Goal: Transaction & Acquisition: Register for event/course

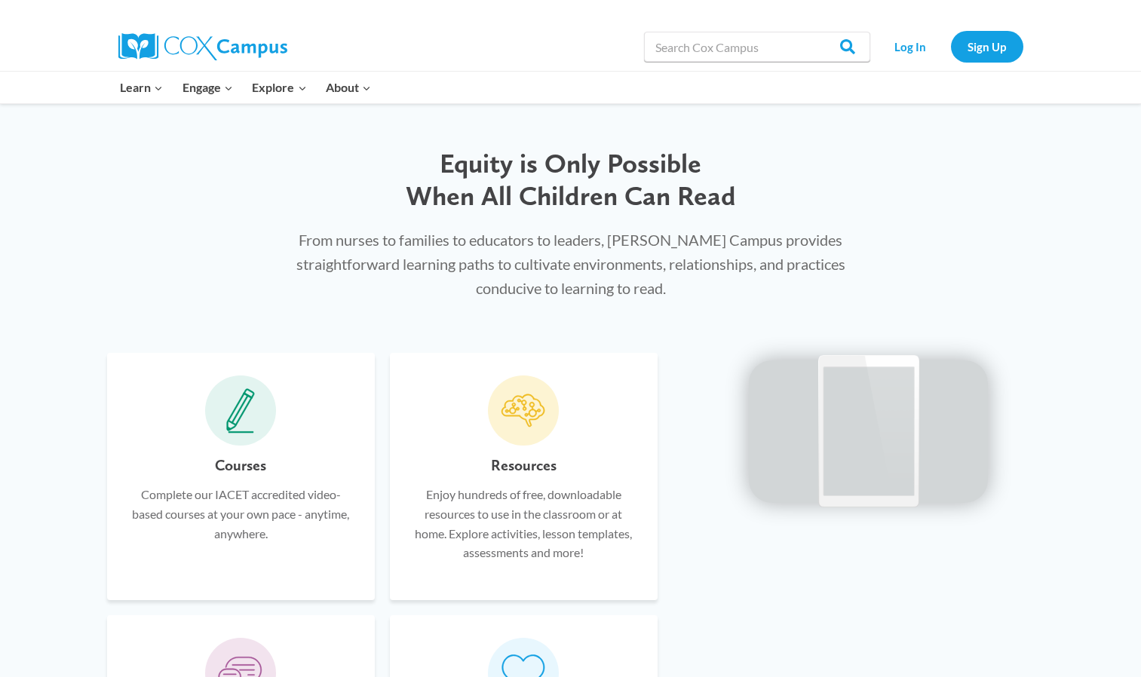
scroll to position [718, 0]
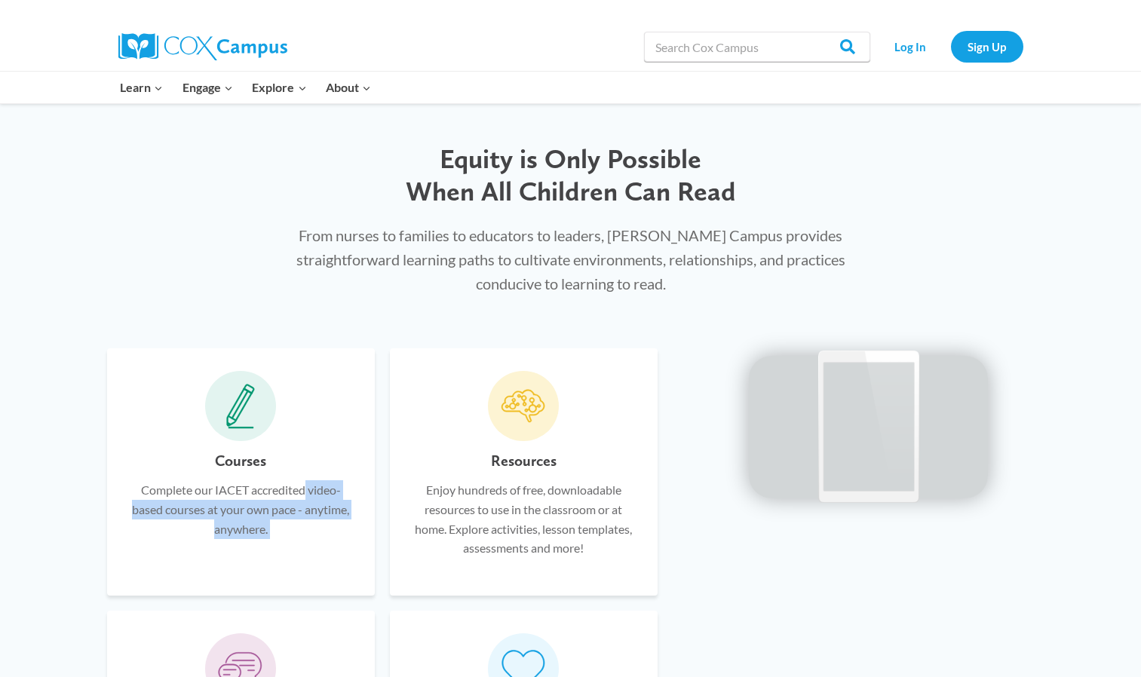
drag, startPoint x: 480, startPoint y: 462, endPoint x: 293, endPoint y: 471, distance: 186.5
click at [293, 471] on div "Courses Complete our IACET accredited video-based courses at your own pace - an…" at bounding box center [383, 472] width 566 height 262
drag, startPoint x: 293, startPoint y: 471, endPoint x: 258, endPoint y: 459, distance: 37.4
click at [258, 459] on h6 "Courses" at bounding box center [240, 461] width 51 height 24
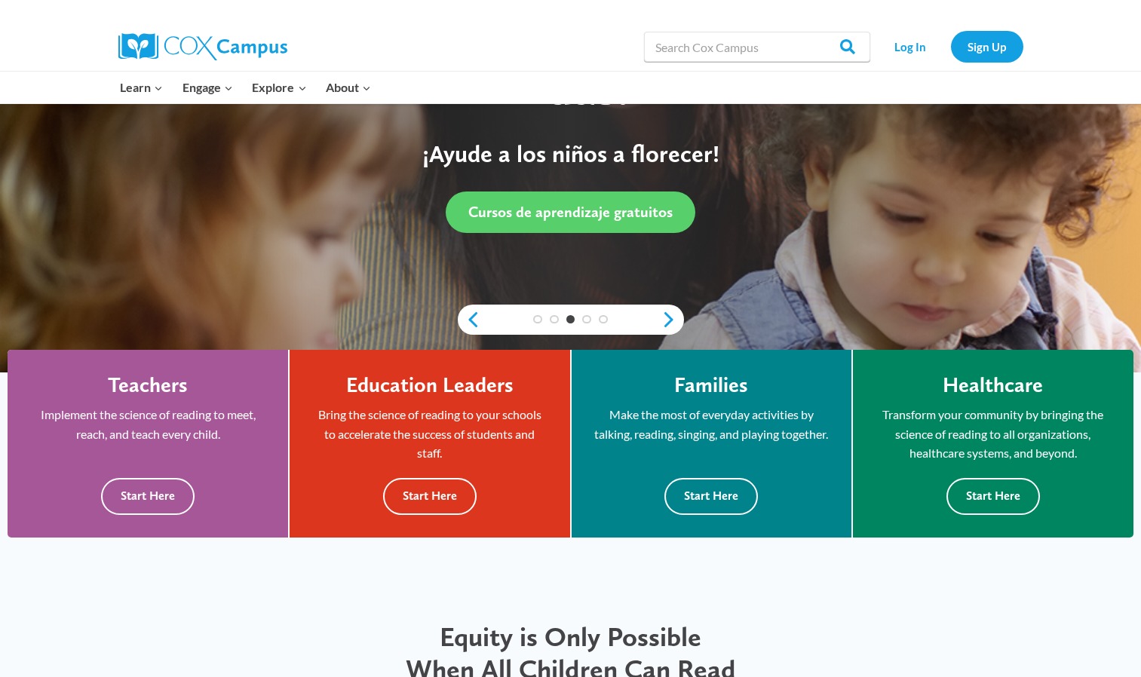
scroll to position [163, 0]
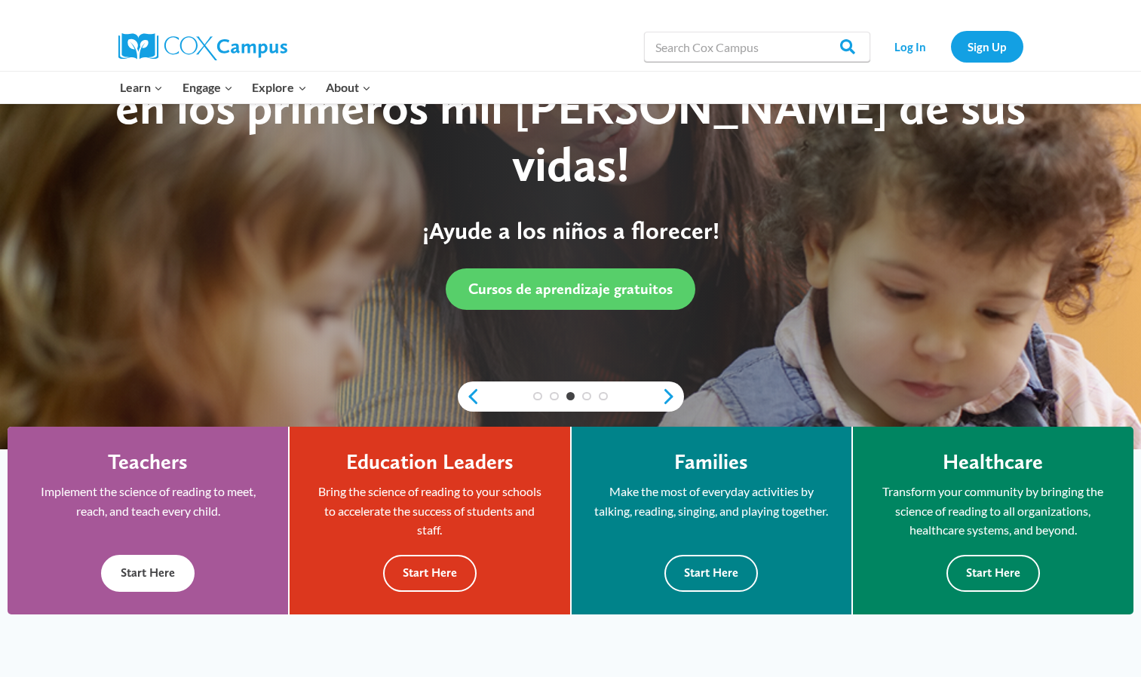
click at [161, 552] on div "Teachers Implement the science of reading to meet, reach, and teach every child…" at bounding box center [147, 520] width 235 height 143
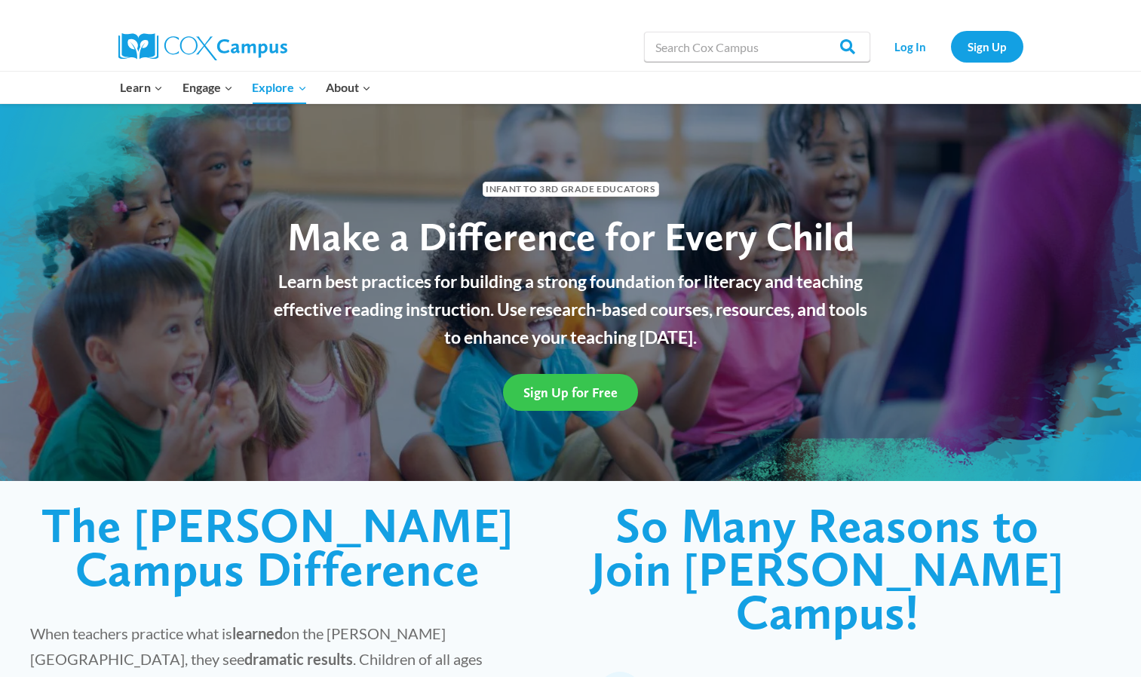
click at [549, 400] on link "Sign Up for Free" at bounding box center [570, 392] width 135 height 37
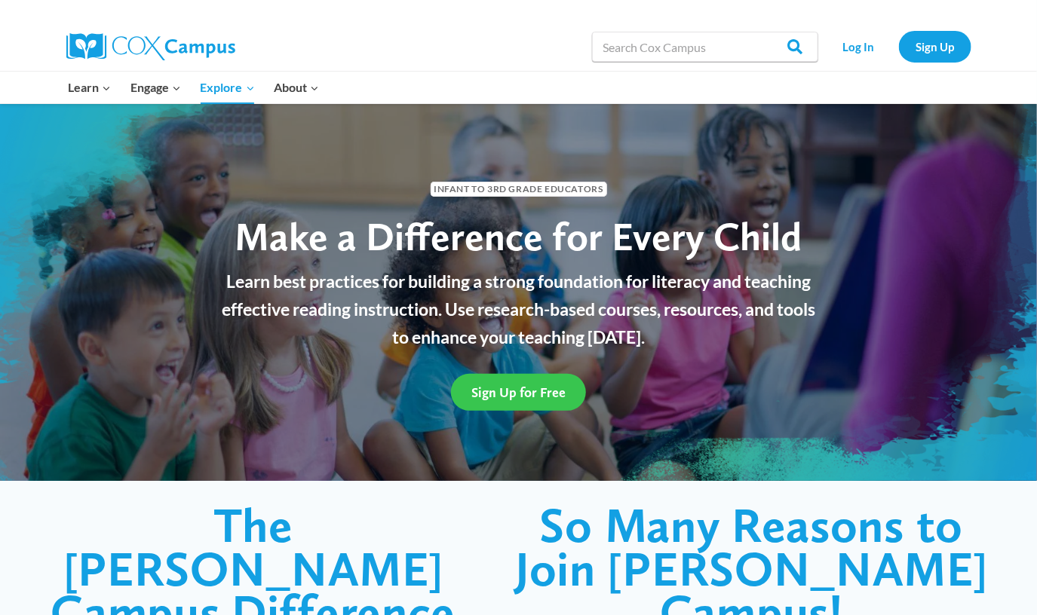
click at [498, 392] on span "Sign Up for Free" at bounding box center [518, 393] width 94 height 16
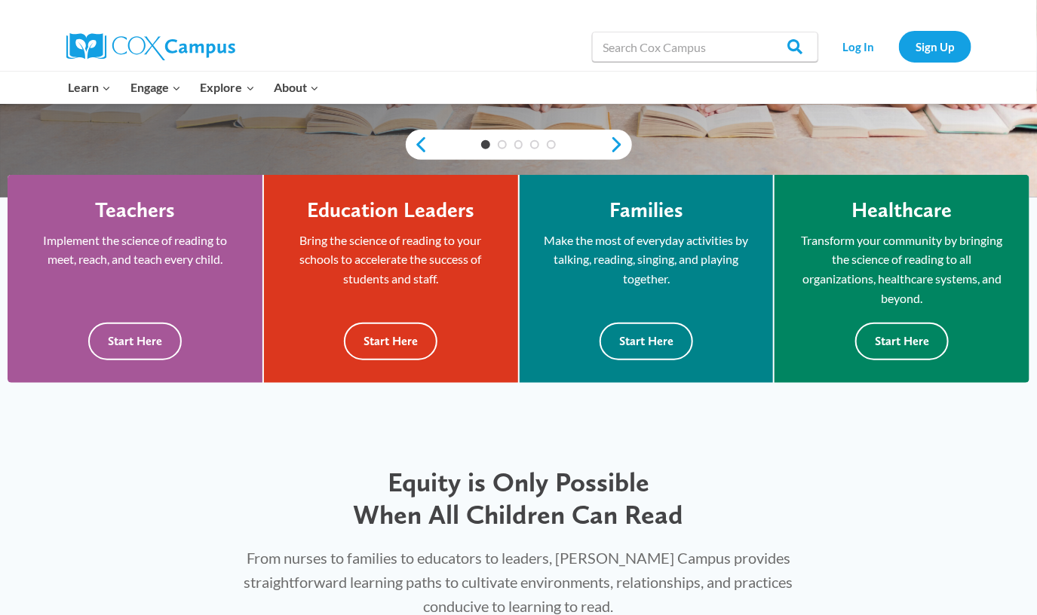
scroll to position [375, 0]
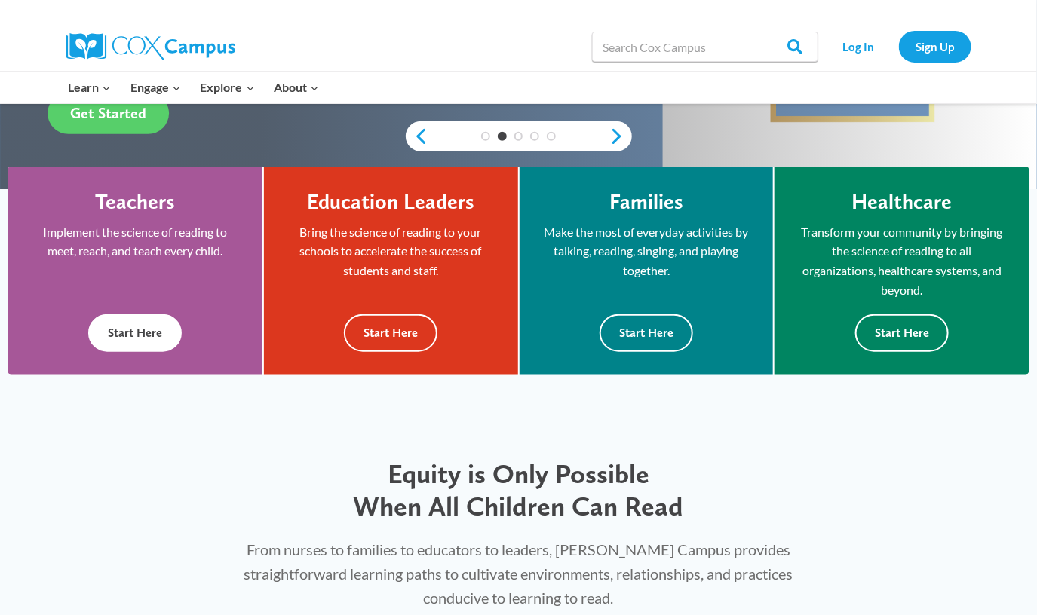
click at [158, 331] on button "Start Here" at bounding box center [134, 332] width 93 height 37
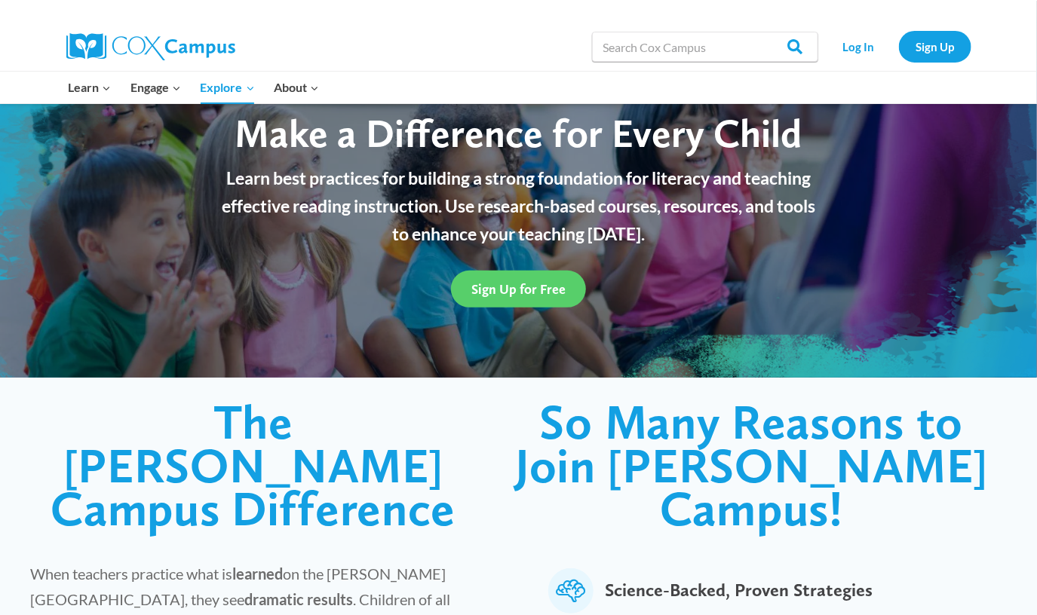
scroll to position [109, 0]
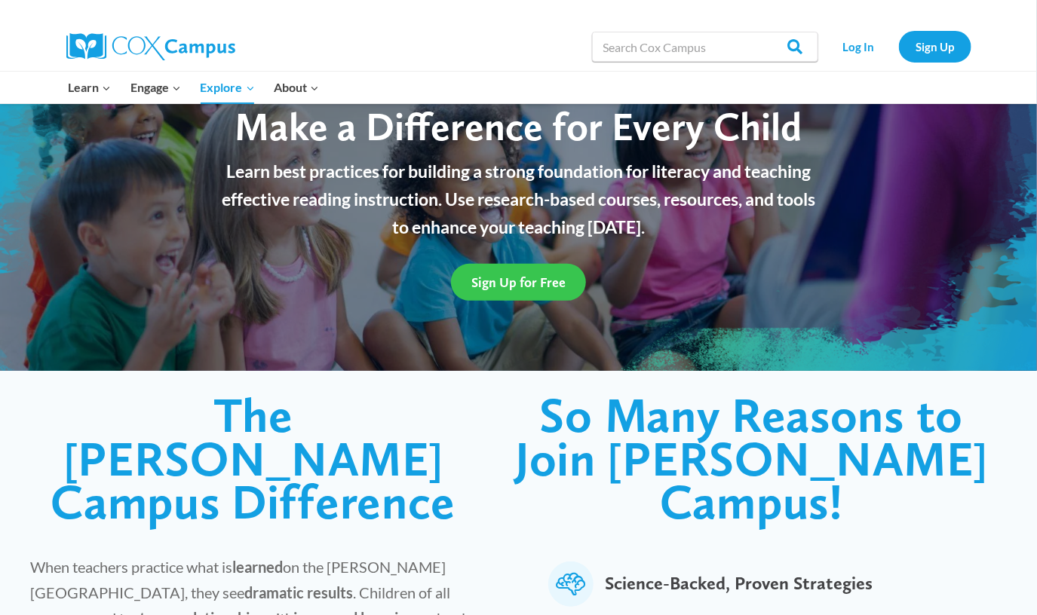
click at [491, 292] on link "Sign Up for Free" at bounding box center [518, 282] width 135 height 37
click at [956, 44] on link "Sign Up" at bounding box center [935, 46] width 72 height 31
